Goal: Transaction & Acquisition: Purchase product/service

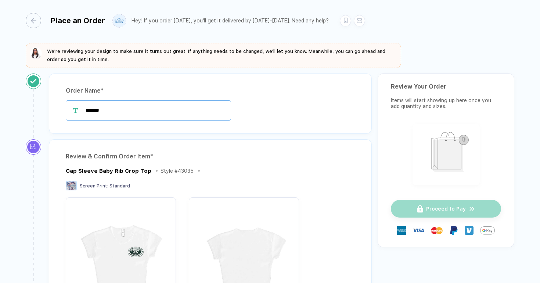
click at [176, 119] on input "*******" at bounding box center [148, 110] width 165 height 20
drag, startPoint x: 167, startPoint y: 111, endPoint x: 69, endPoint y: 108, distance: 98.5
click at [69, 108] on div "*******" at bounding box center [210, 110] width 289 height 20
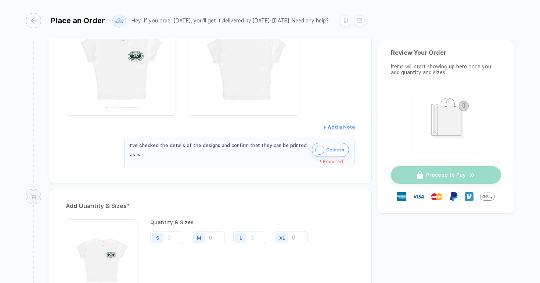
scroll to position [187, 0]
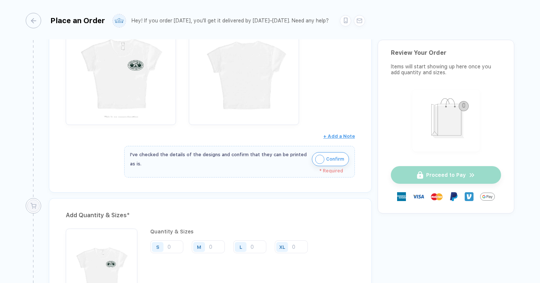
type input "**********"
click at [322, 157] on img "button" at bounding box center [319, 159] width 9 height 9
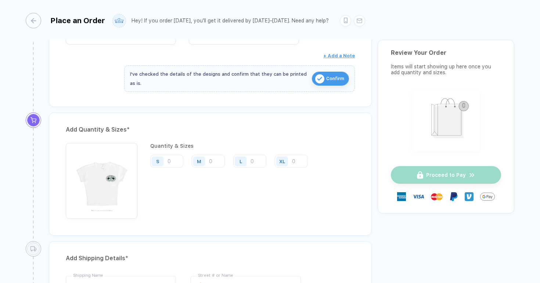
scroll to position [270, 0]
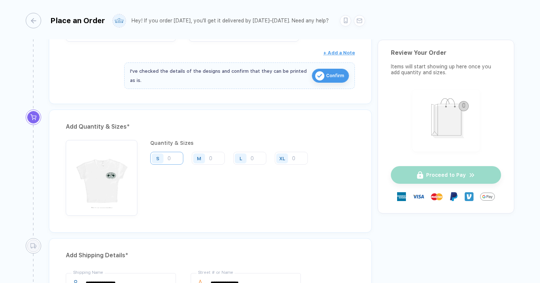
click at [168, 157] on input "number" at bounding box center [166, 158] width 33 height 13
click at [294, 155] on input "number" at bounding box center [291, 158] width 33 height 13
type input "1"
click at [259, 158] on input "number" at bounding box center [249, 158] width 33 height 13
type input "6"
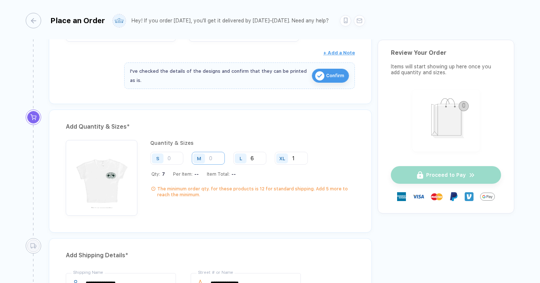
click at [211, 155] on input "number" at bounding box center [208, 158] width 33 height 13
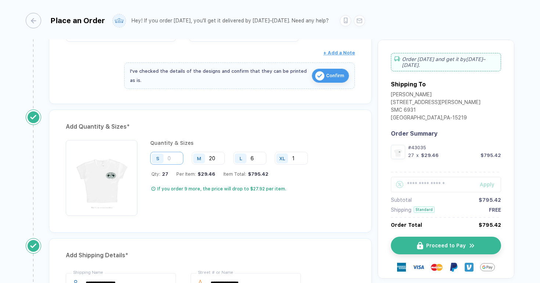
type input "20"
click at [170, 159] on input "number" at bounding box center [166, 158] width 33 height 13
type input "32"
click at [301, 156] on input "1" at bounding box center [291, 158] width 33 height 13
type input "2"
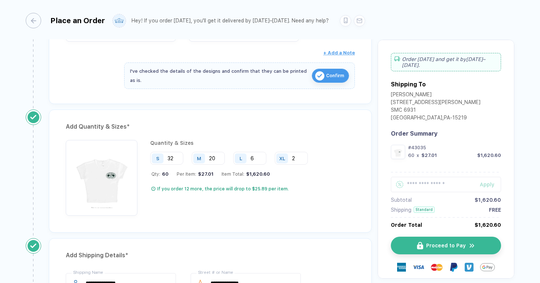
click at [322, 205] on div "Quantity & Sizes S 32 M 20 L 6 XL 2 Qty: 60 Per Item: $27.01 Item Total: $1,620…" at bounding box center [210, 178] width 289 height 76
click at [298, 157] on input "2" at bounding box center [291, 158] width 33 height 13
type input "1"
click at [259, 157] on input "6" at bounding box center [249, 158] width 33 height 13
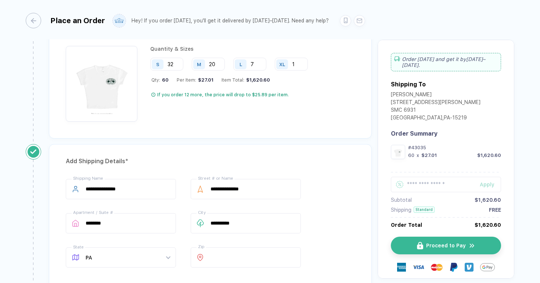
scroll to position [380, 0]
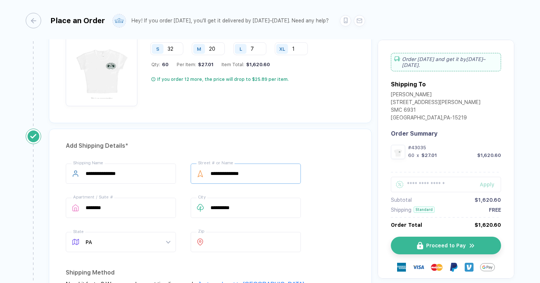
type input "7"
drag, startPoint x: 261, startPoint y: 174, endPoint x: 187, endPoint y: 173, distance: 73.5
type input "**********"
drag, startPoint x: 128, startPoint y: 209, endPoint x: 56, endPoint y: 207, distance: 71.3
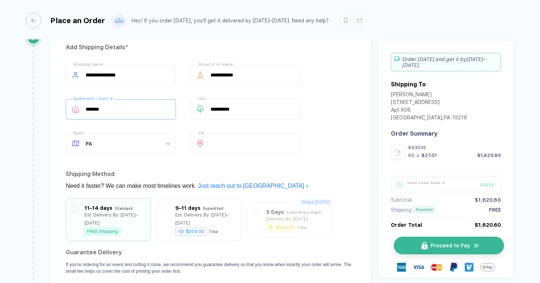
scroll to position [500, 0]
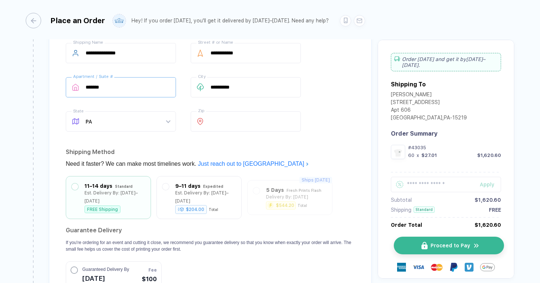
type input "*******"
click at [445, 243] on span "Proceed to Pay" at bounding box center [451, 246] width 40 height 6
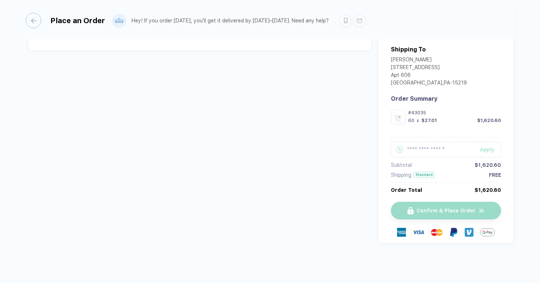
scroll to position [38, 0]
click at [152, 61] on div "Card" at bounding box center [197, 59] width 236 height 7
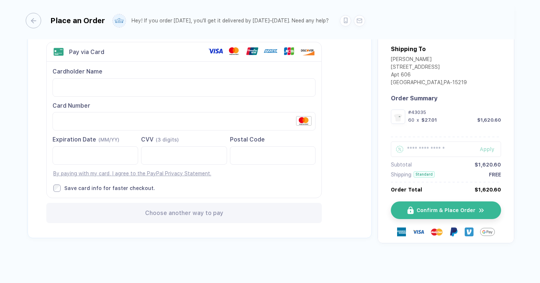
scroll to position [43, 0]
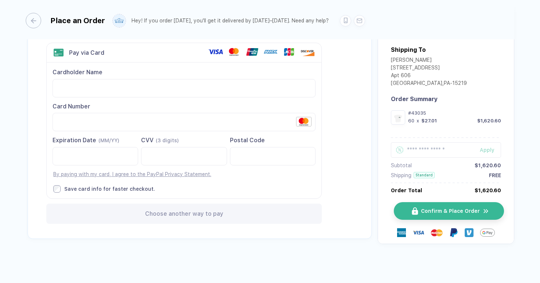
click at [429, 209] on span "Confirm & Place Order" at bounding box center [450, 211] width 59 height 6
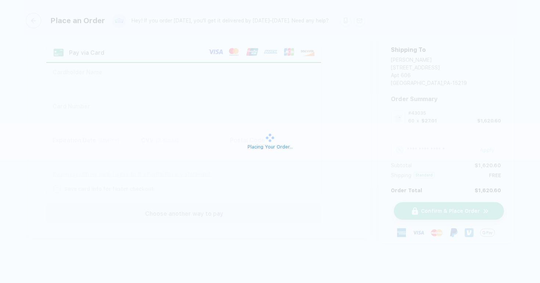
scroll to position [38, 0]
